Goal: Task Accomplishment & Management: Manage account settings

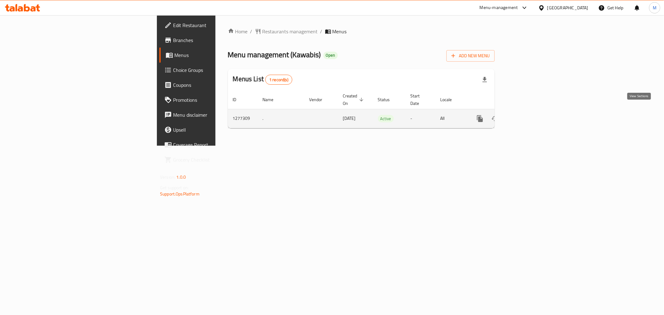
click at [532, 111] on link "enhanced table" at bounding box center [524, 118] width 15 height 15
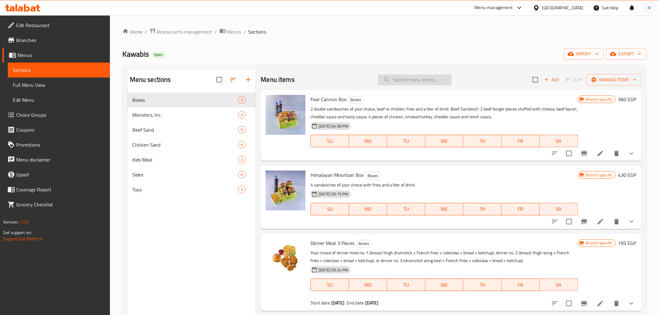
click at [409, 83] on input "search" at bounding box center [414, 79] width 73 height 11
paste input "Dinner Meal 3 Pieces"
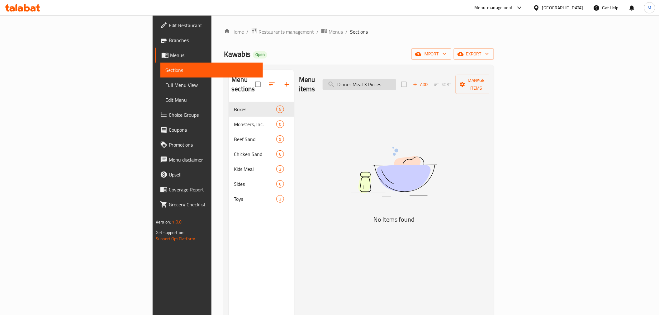
click at [396, 82] on input "Dinner Meal 3 Pieces" at bounding box center [359, 84] width 73 height 11
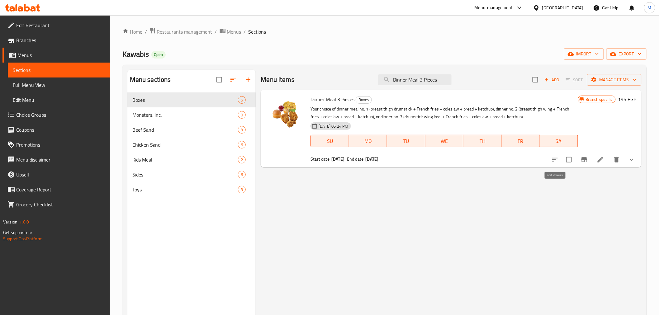
click at [558, 161] on icon "sort-choices" at bounding box center [554, 159] width 7 height 7
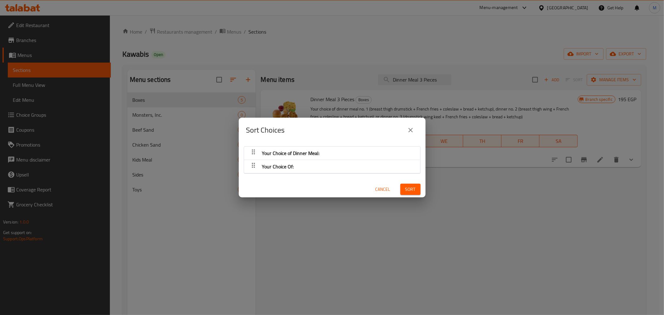
click at [384, 160] on div "Your Choice Of:" at bounding box center [332, 166] width 170 height 15
click at [399, 153] on div "Your Choice of Dinner Meal:" at bounding box center [332, 153] width 170 height 15
click at [412, 133] on icon "close" at bounding box center [410, 129] width 7 height 7
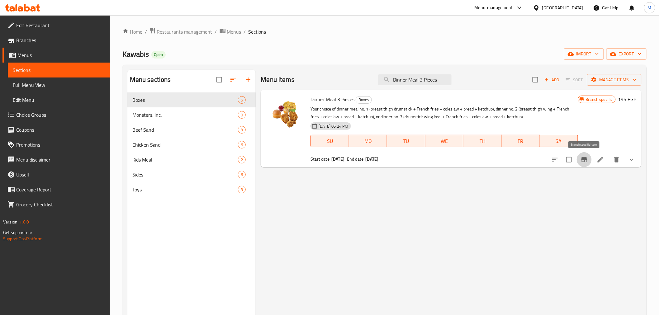
click at [587, 161] on icon "Branch-specific-item" at bounding box center [583, 159] width 7 height 7
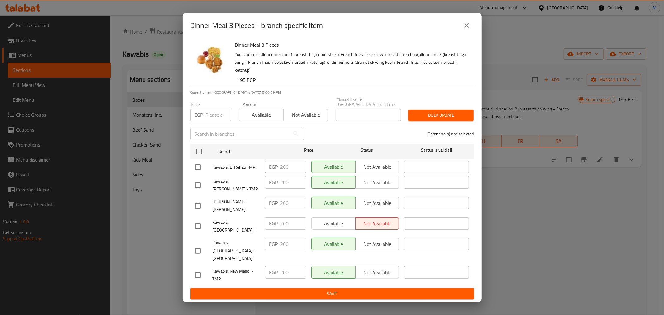
click at [466, 33] on button "close" at bounding box center [466, 25] width 15 height 15
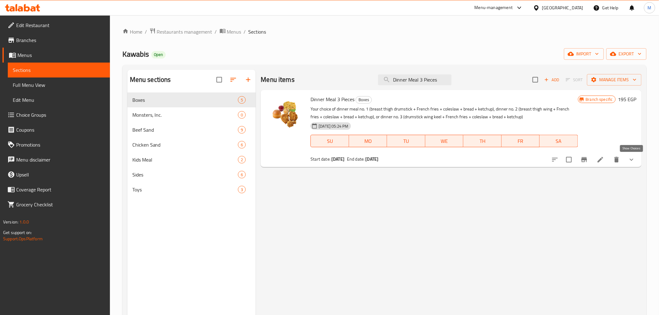
click at [631, 162] on icon "show more" at bounding box center [631, 159] width 7 height 7
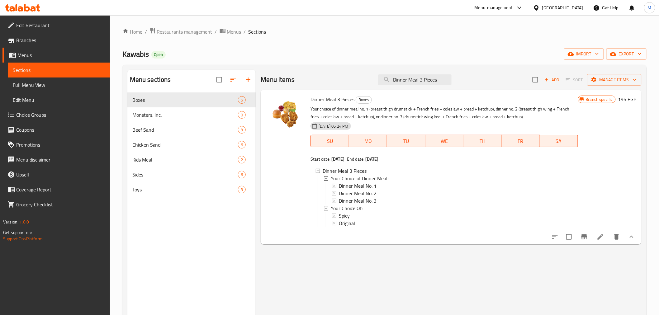
scroll to position [1, 0]
click at [423, 76] on input "Dinner Meal 3 Pieces" at bounding box center [414, 79] width 73 height 11
paste input "6 Pieces Offer"
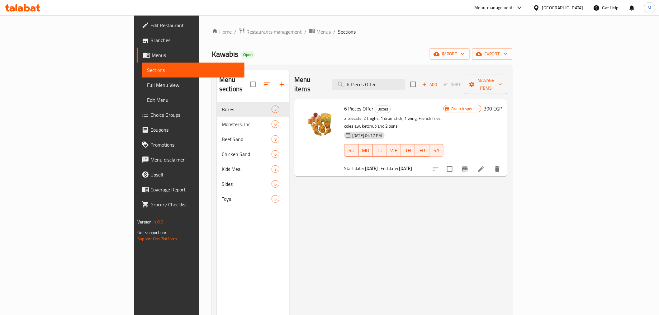
type input "6 Pieces Offer"
click at [328, 184] on div "Menu items 6 Pieces Offer Add Sort Manage items 6 Pieces Offer Boxes 2 breasts,…" at bounding box center [398, 227] width 218 height 315
